Goal: Information Seeking & Learning: Learn about a topic

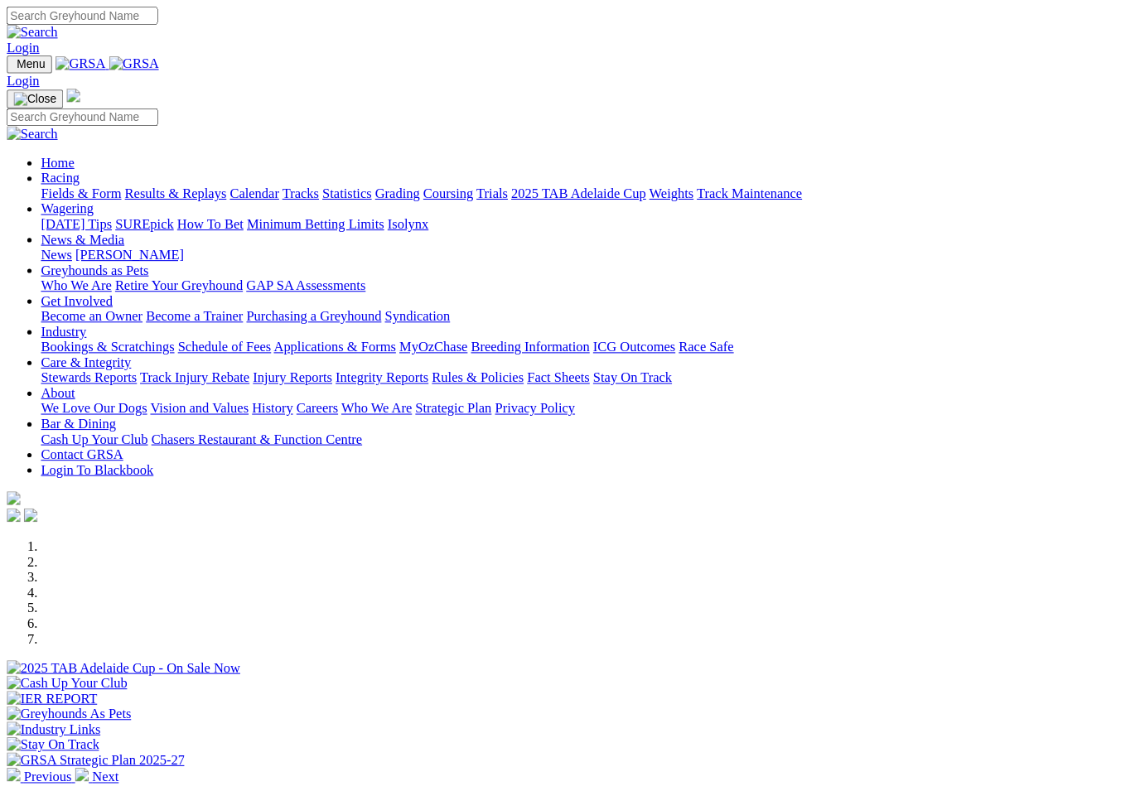
click at [77, 166] on link "Racing" at bounding box center [58, 173] width 37 height 14
click at [63, 181] on link "Fields & Form" at bounding box center [79, 188] width 78 height 14
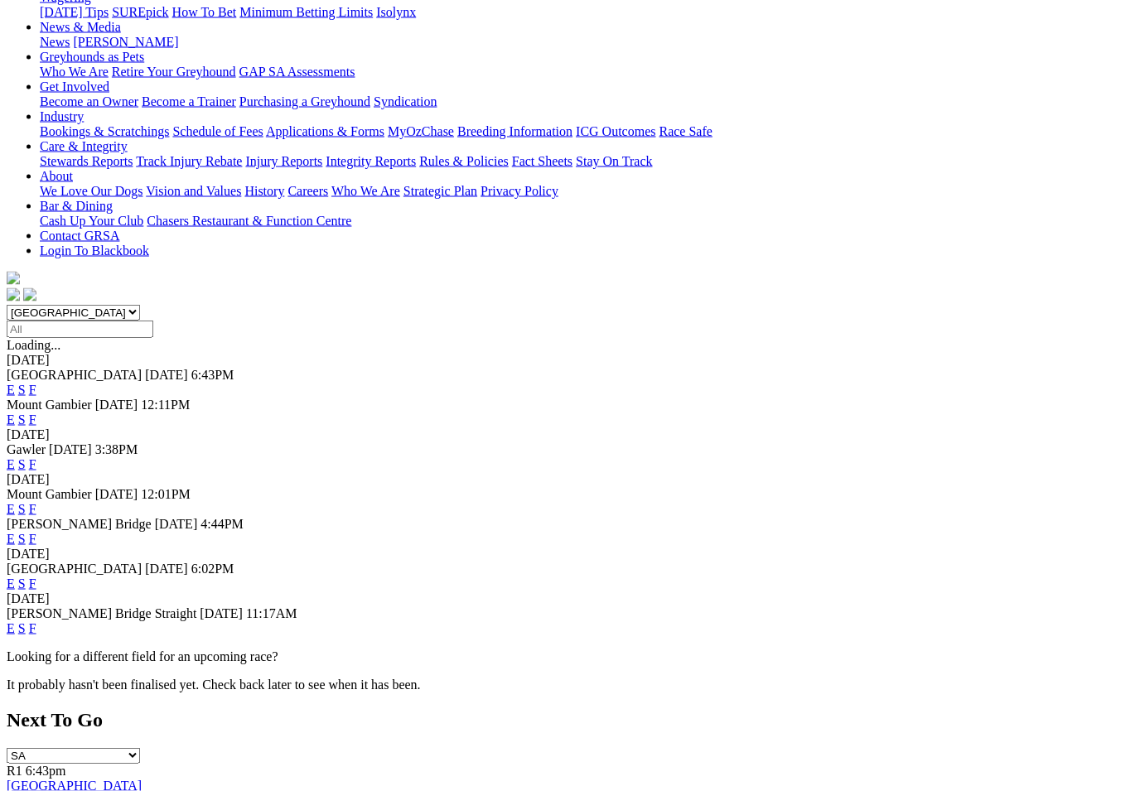
scroll to position [236, 0]
click at [36, 576] on link "F" at bounding box center [32, 583] width 7 height 14
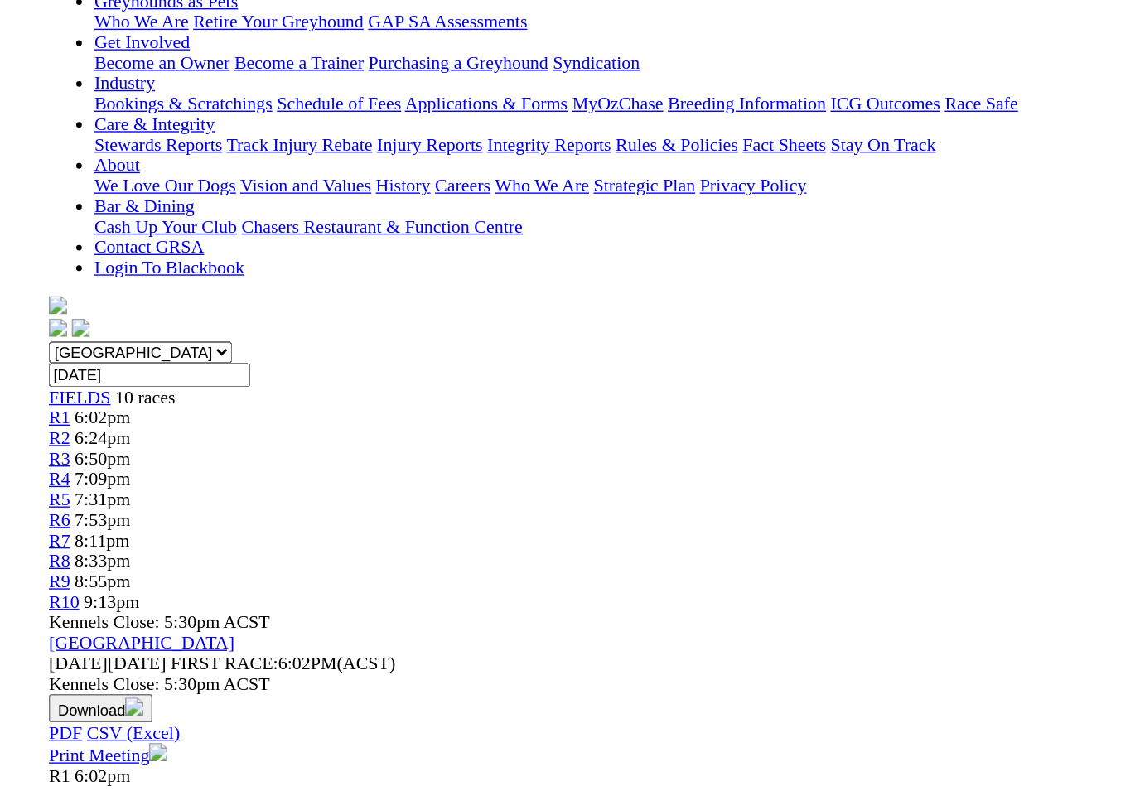
scroll to position [111, 0]
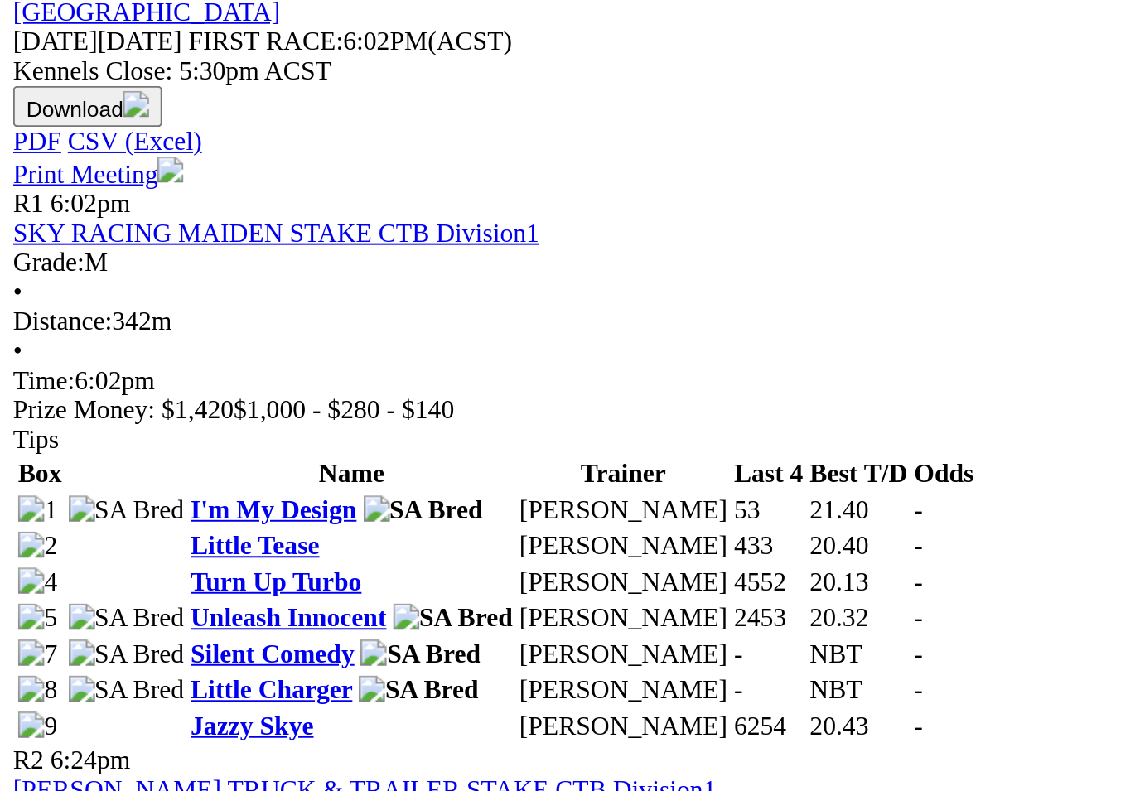
scroll to position [398, 0]
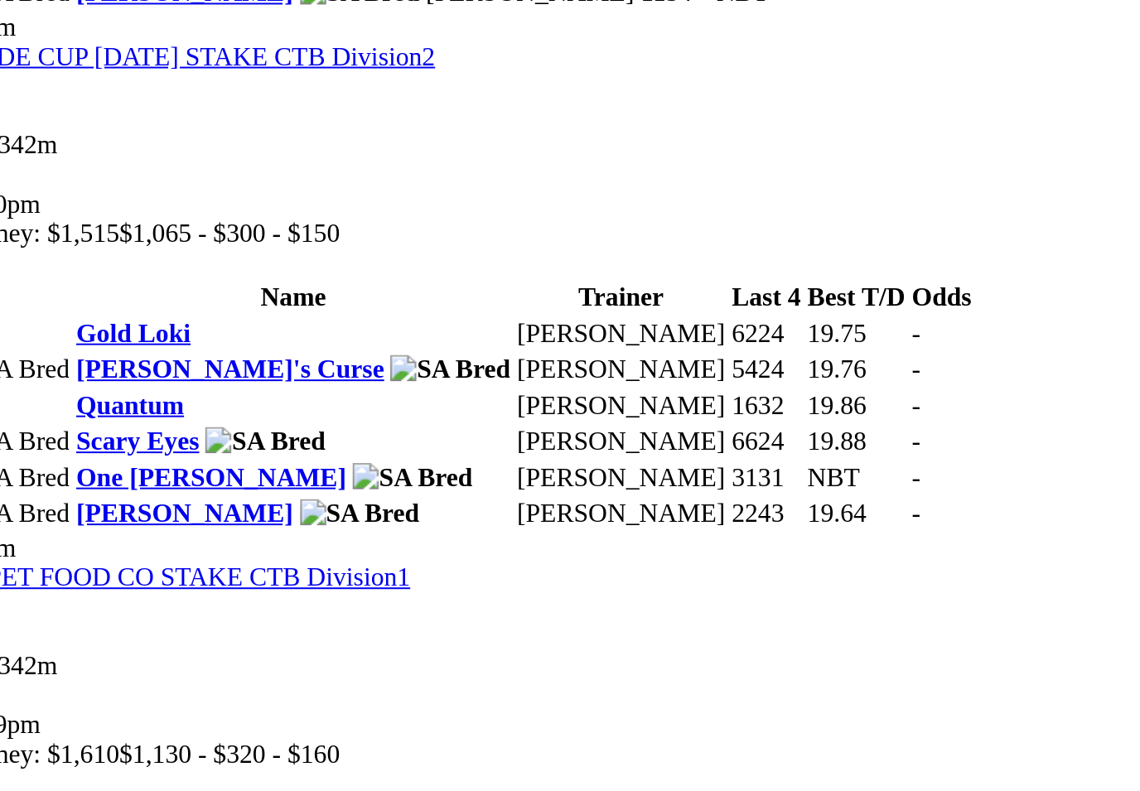
scroll to position [1013, 0]
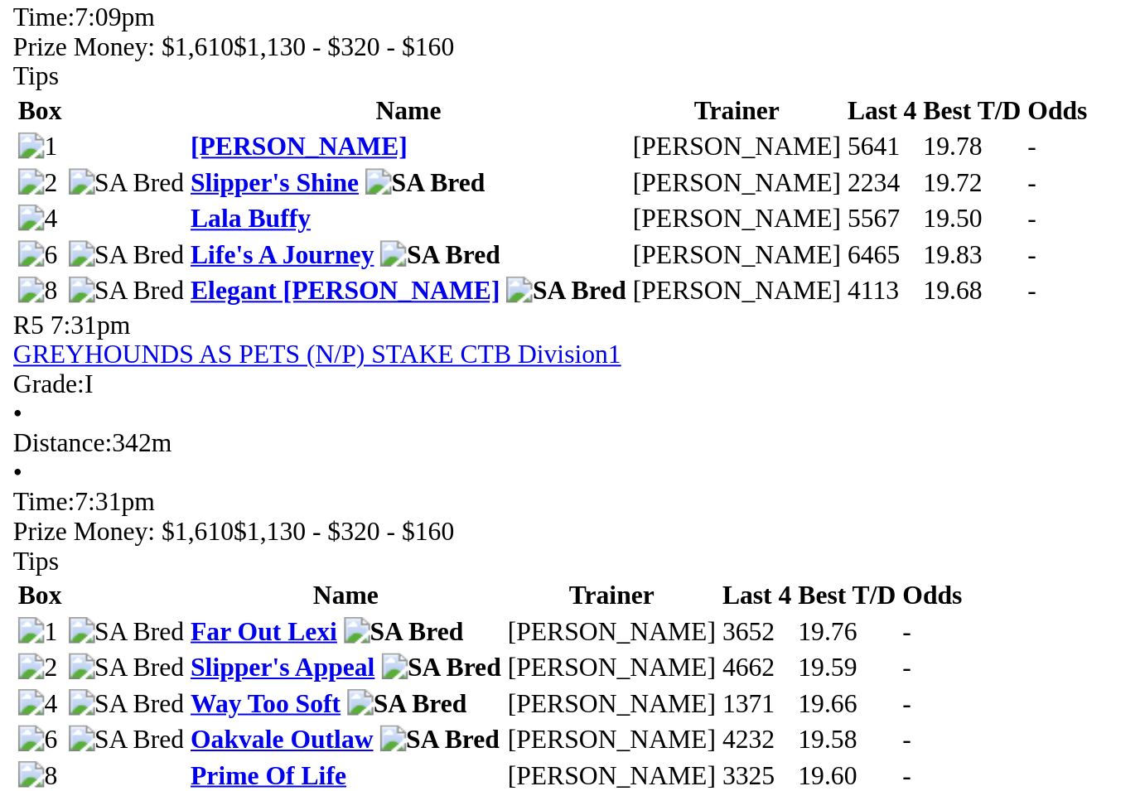
scroll to position [1381, 0]
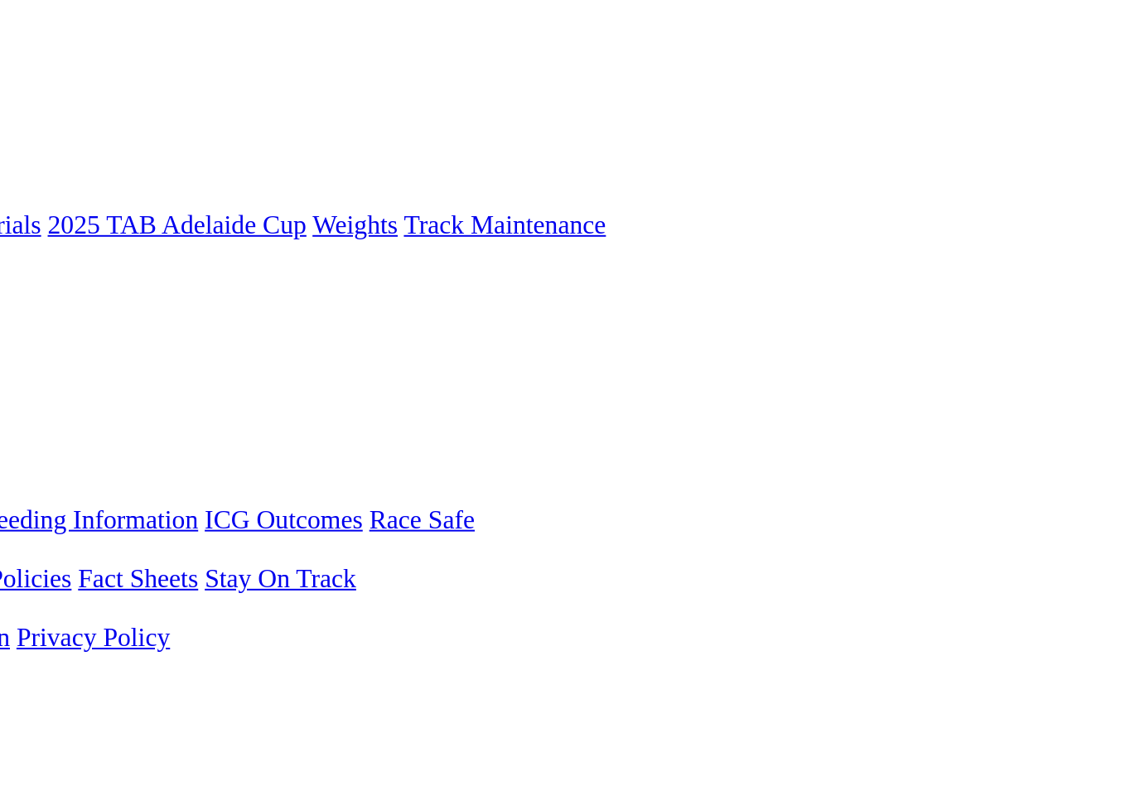
scroll to position [0, 0]
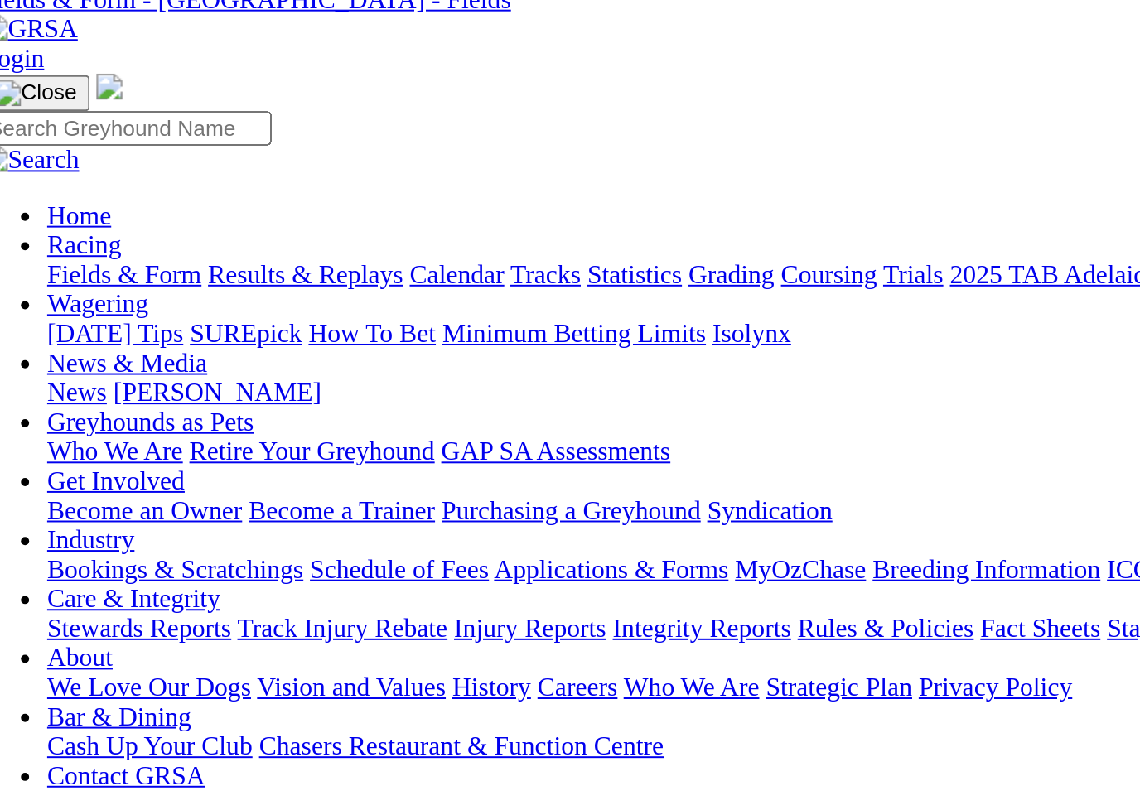
click at [42, 210] on link "Fields & Form" at bounding box center [79, 217] width 78 height 14
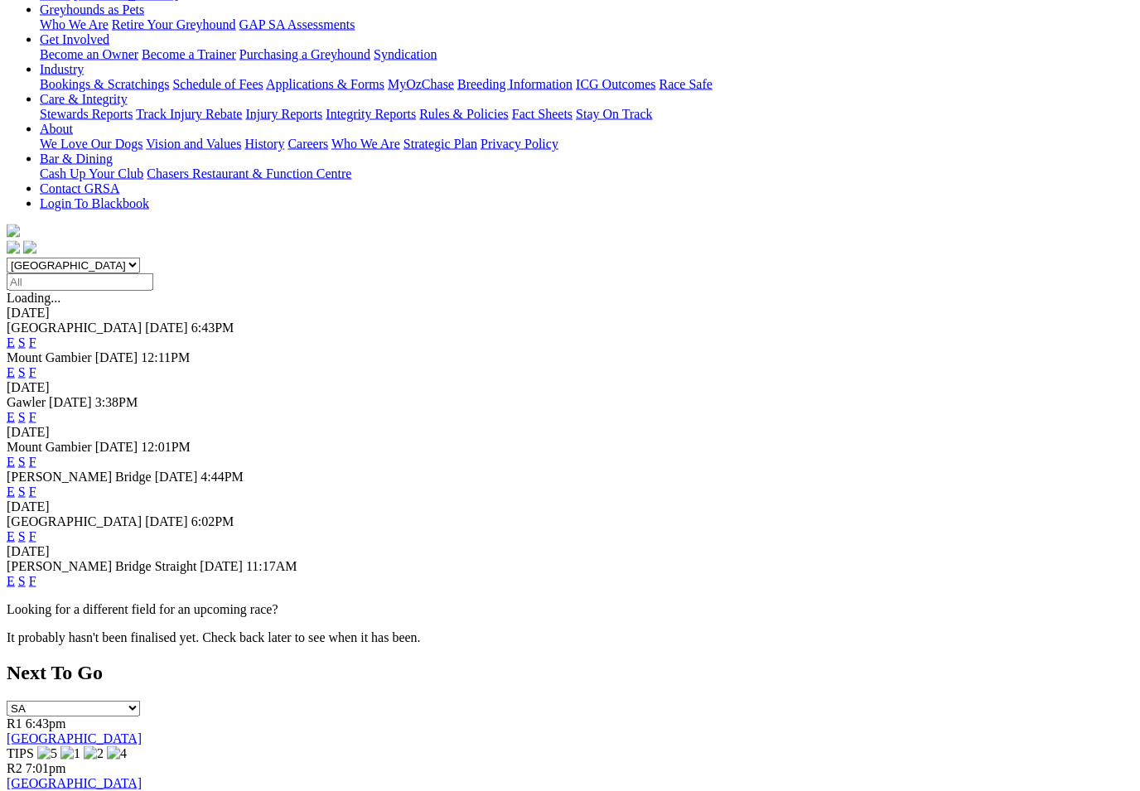
scroll to position [283, 0]
click at [36, 484] on link "F" at bounding box center [32, 491] width 7 height 14
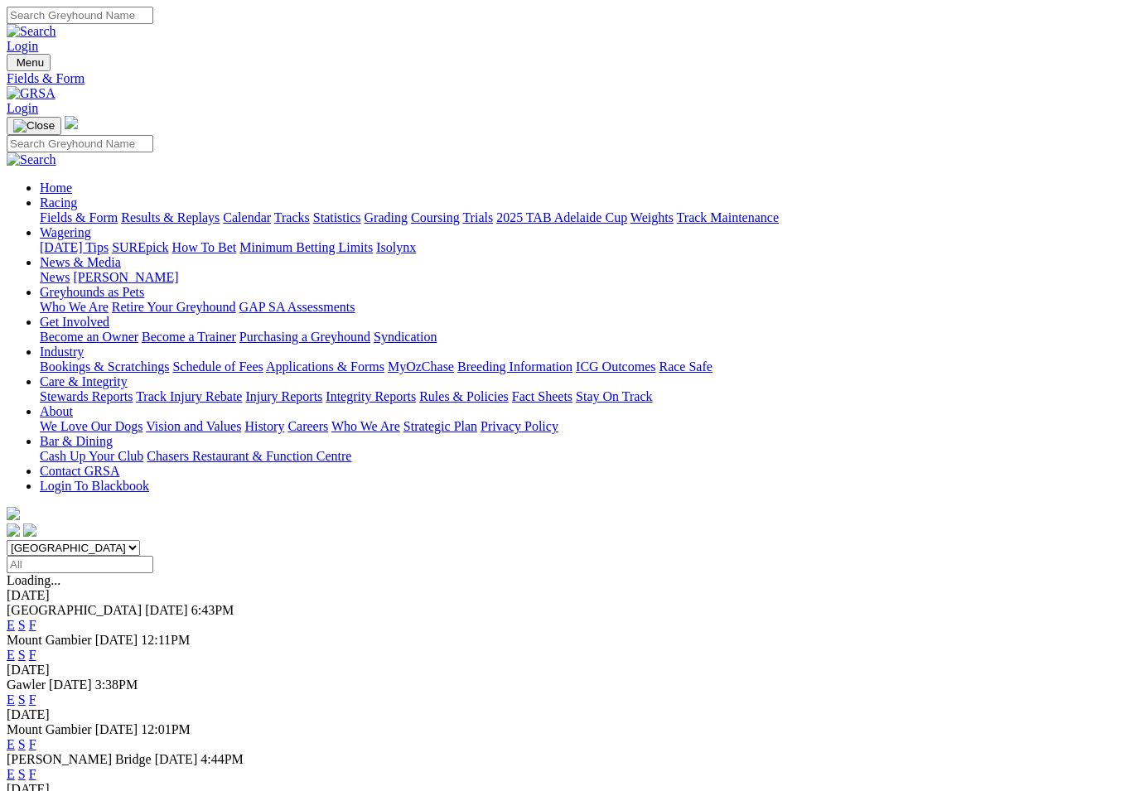
scroll to position [311, 0]
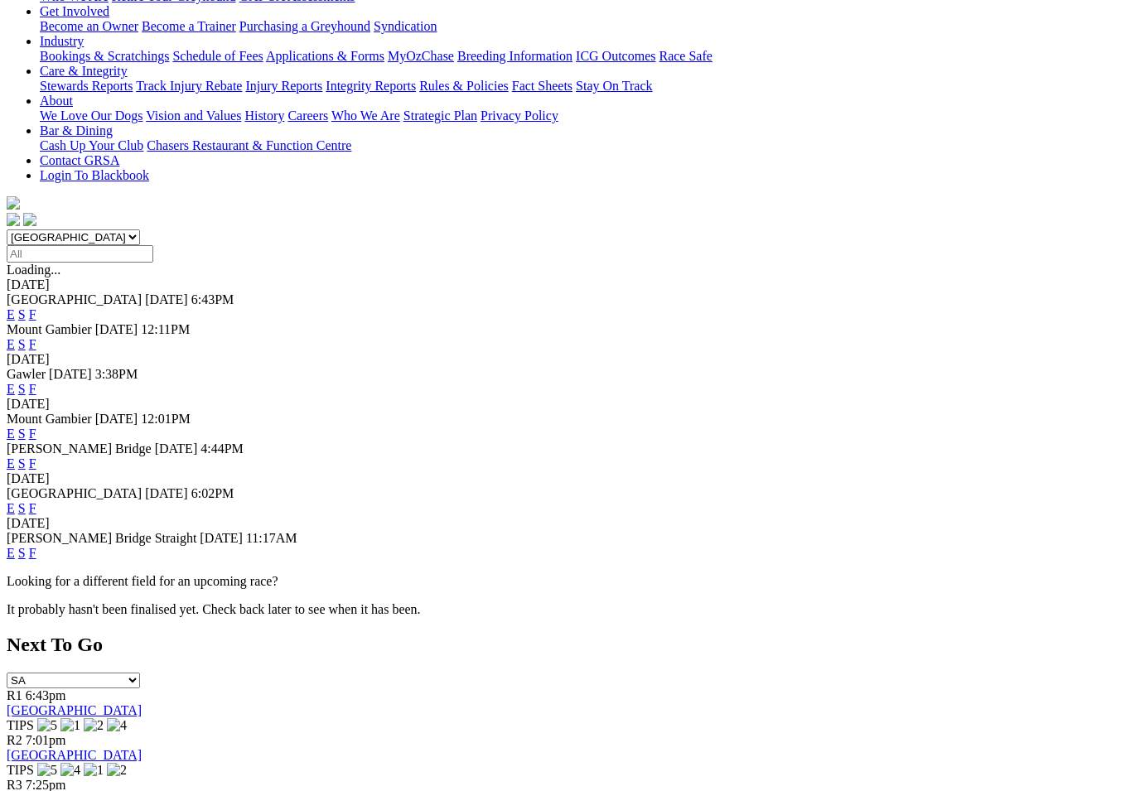
click at [36, 546] on link "F" at bounding box center [32, 553] width 7 height 14
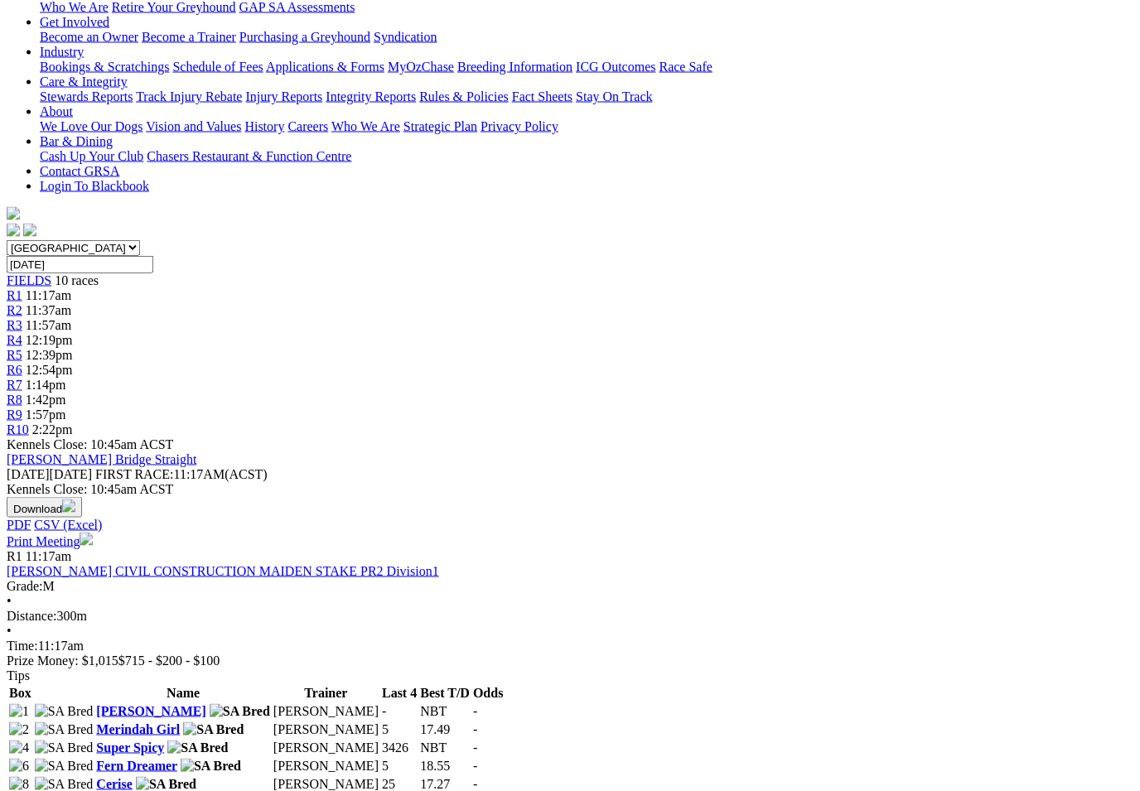
scroll to position [307, 0]
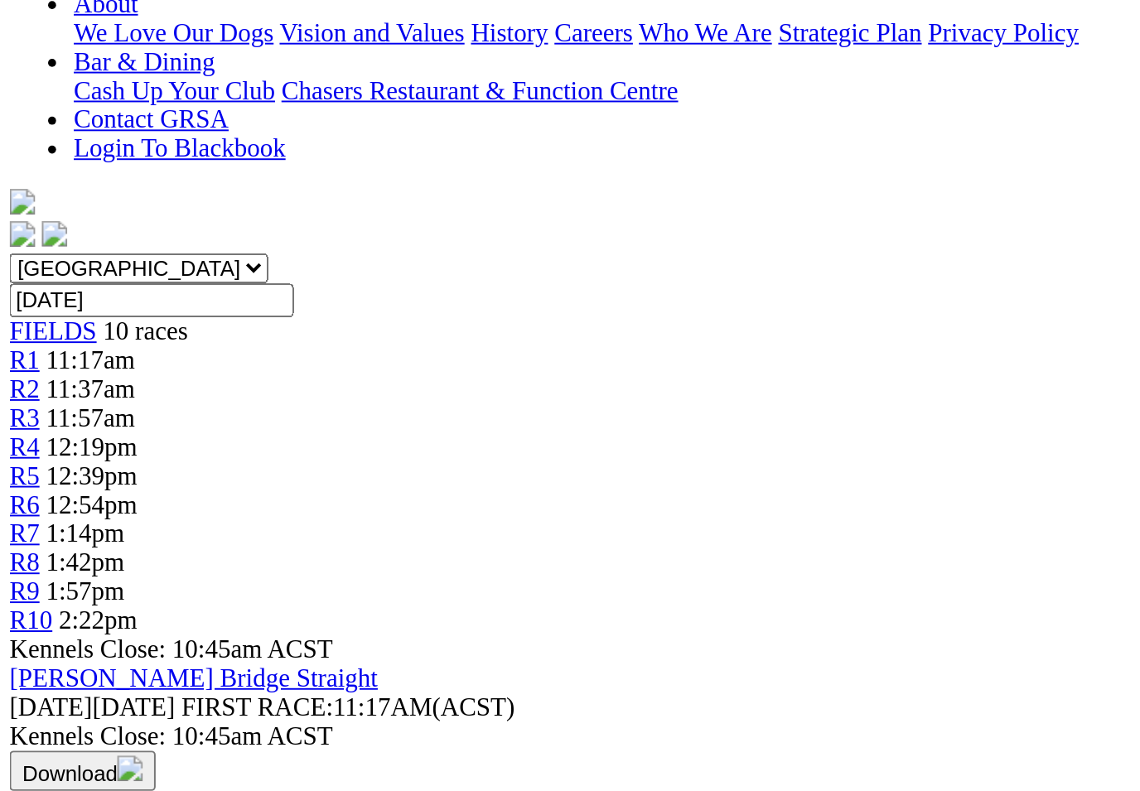
click at [127, 769] on link "Cerise" at bounding box center [114, 776] width 36 height 14
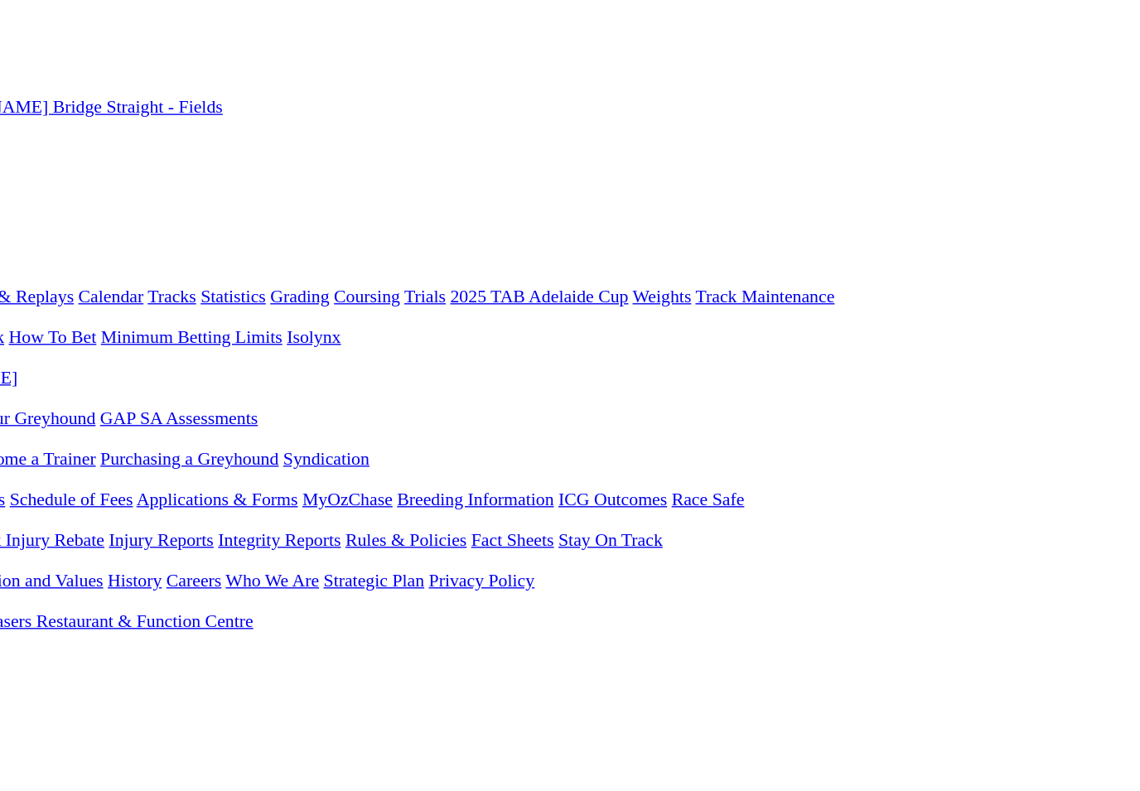
click at [121, 255] on link "News & Media" at bounding box center [80, 262] width 81 height 14
click at [70, 270] on link "News" at bounding box center [55, 277] width 30 height 14
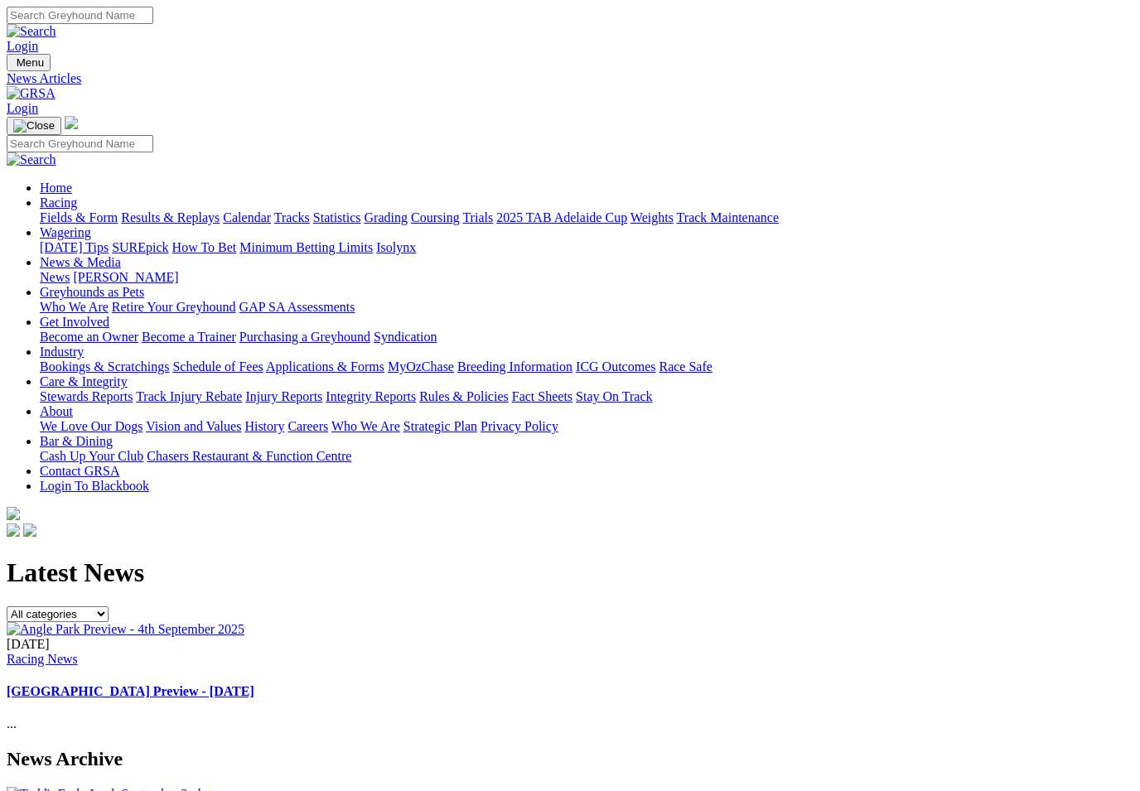
click at [254, 684] on link "[GEOGRAPHIC_DATA] Preview - [DATE]" at bounding box center [131, 691] width 248 height 14
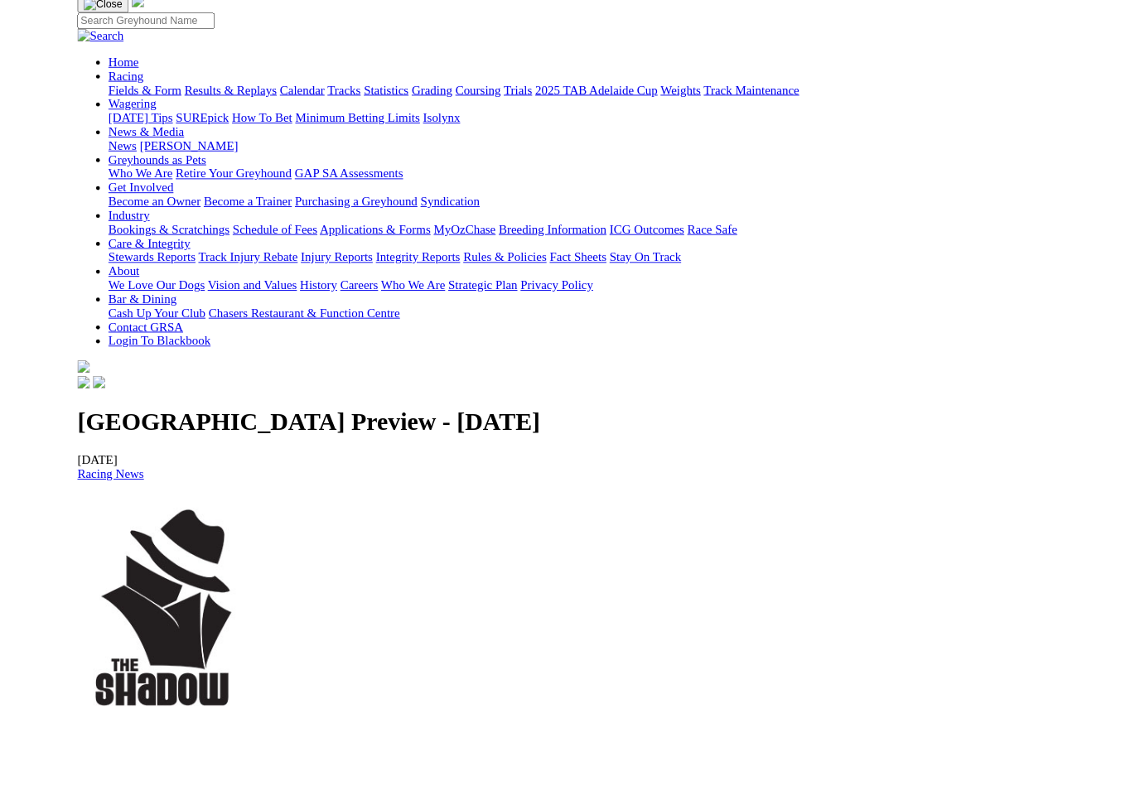
scroll to position [195, 0]
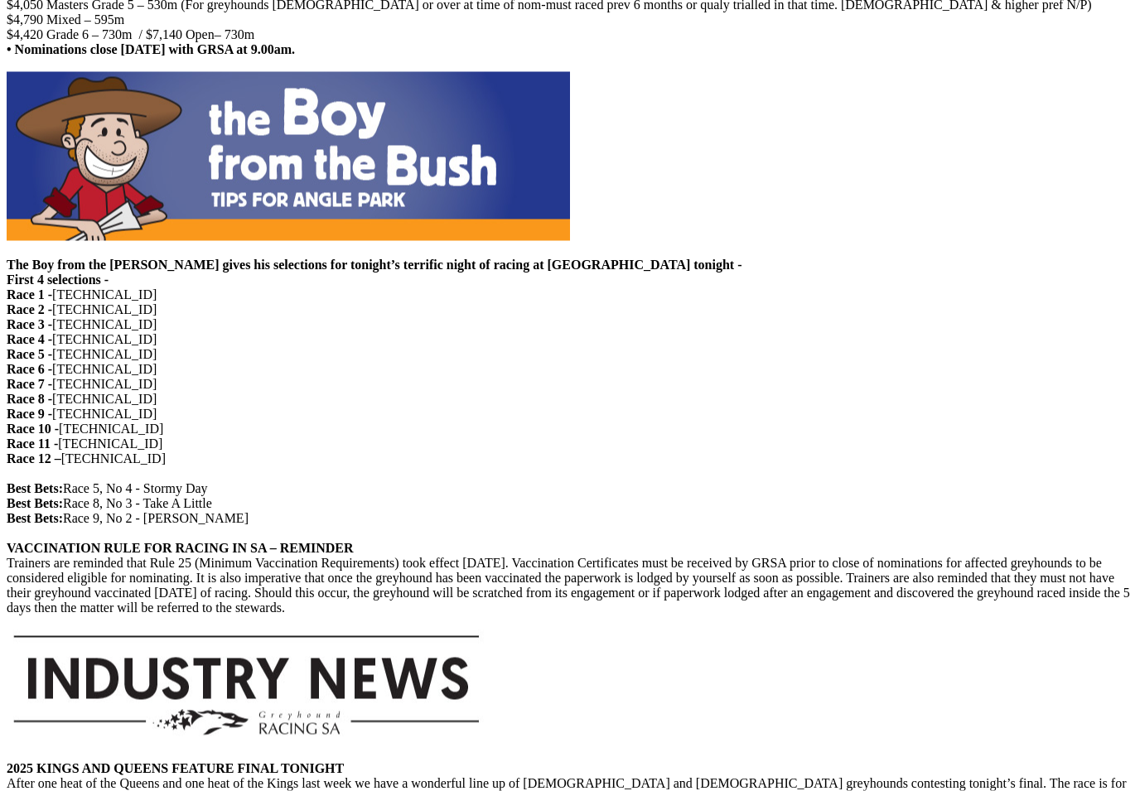
scroll to position [1446, 0]
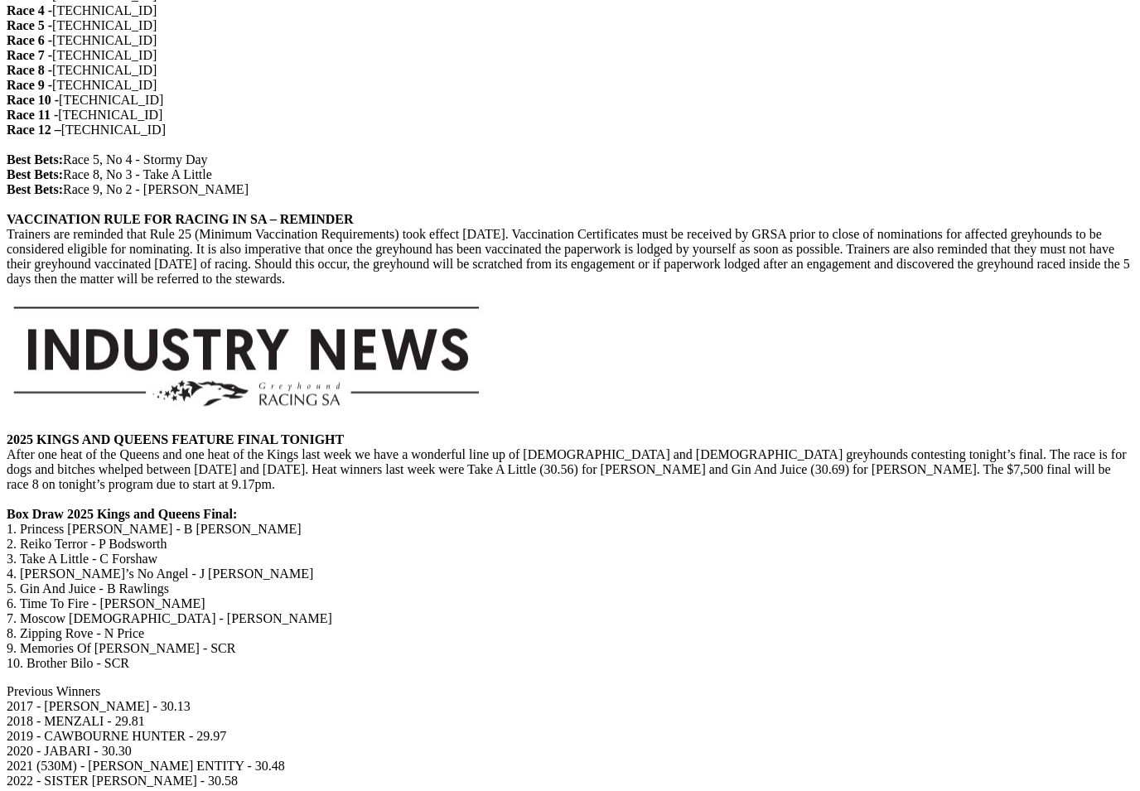
scroll to position [1756, 0]
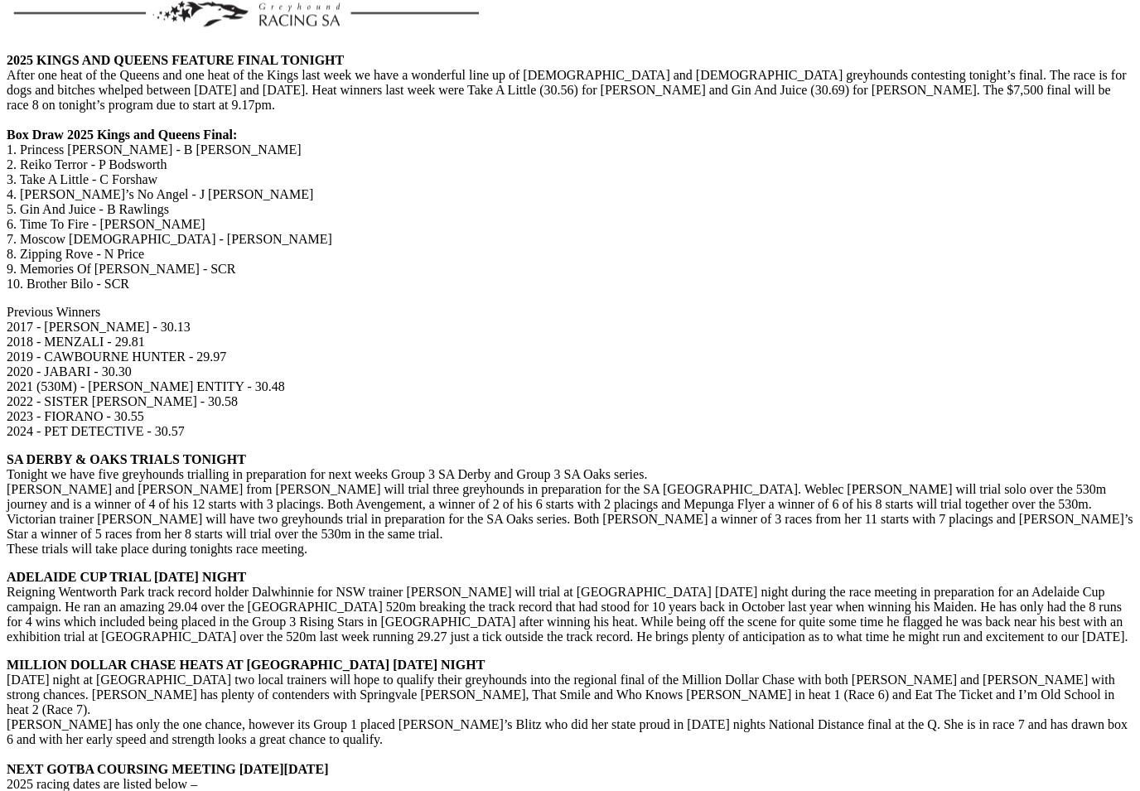
scroll to position [2137, 0]
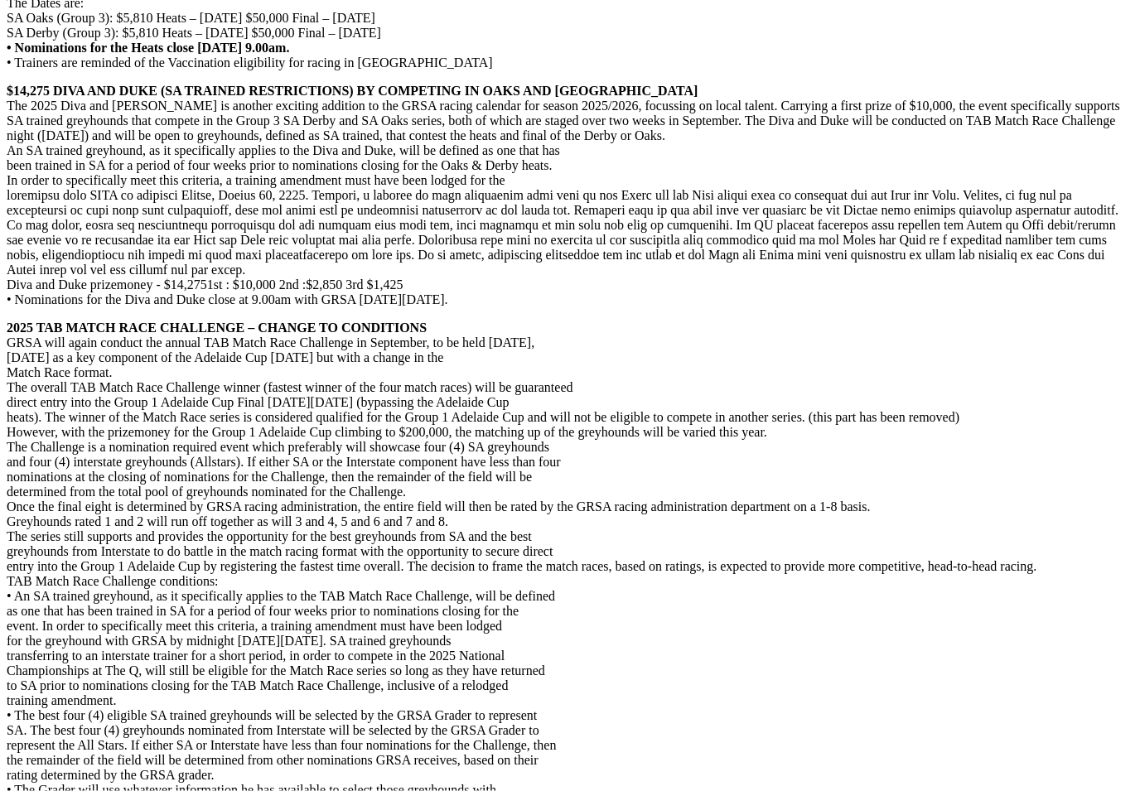
scroll to position [3256, 0]
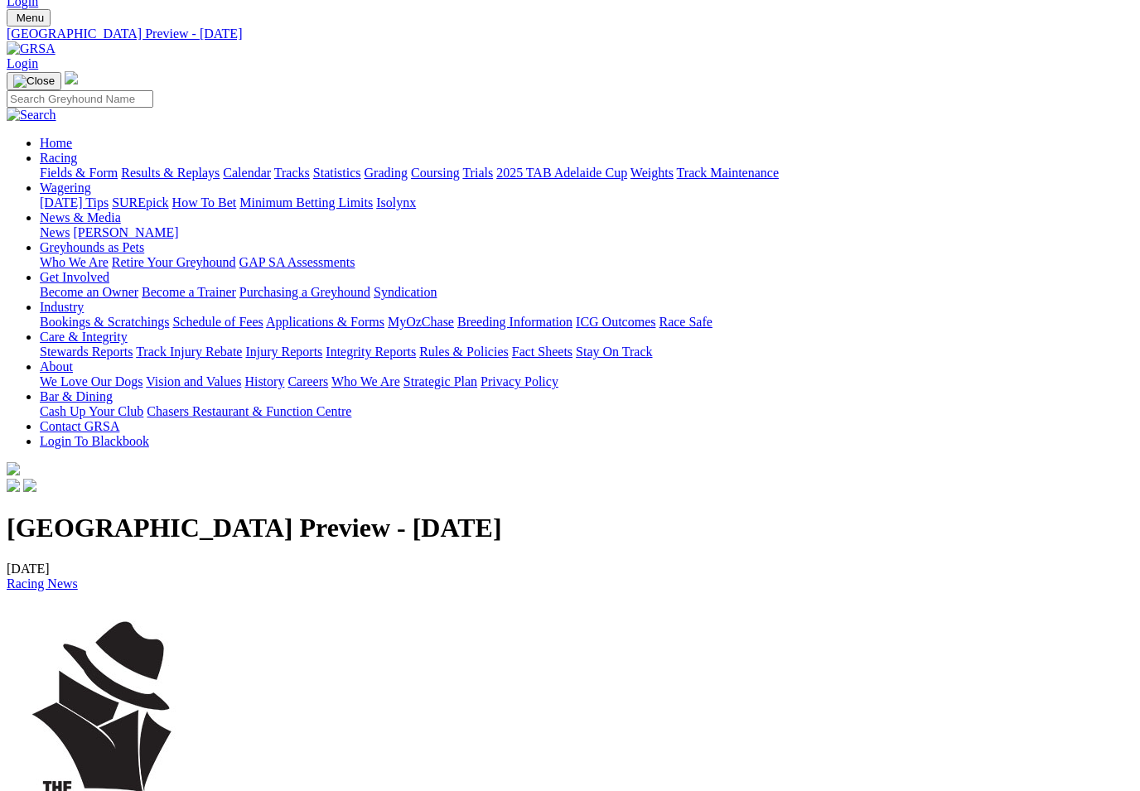
scroll to position [0, 0]
